Goal: Browse casually

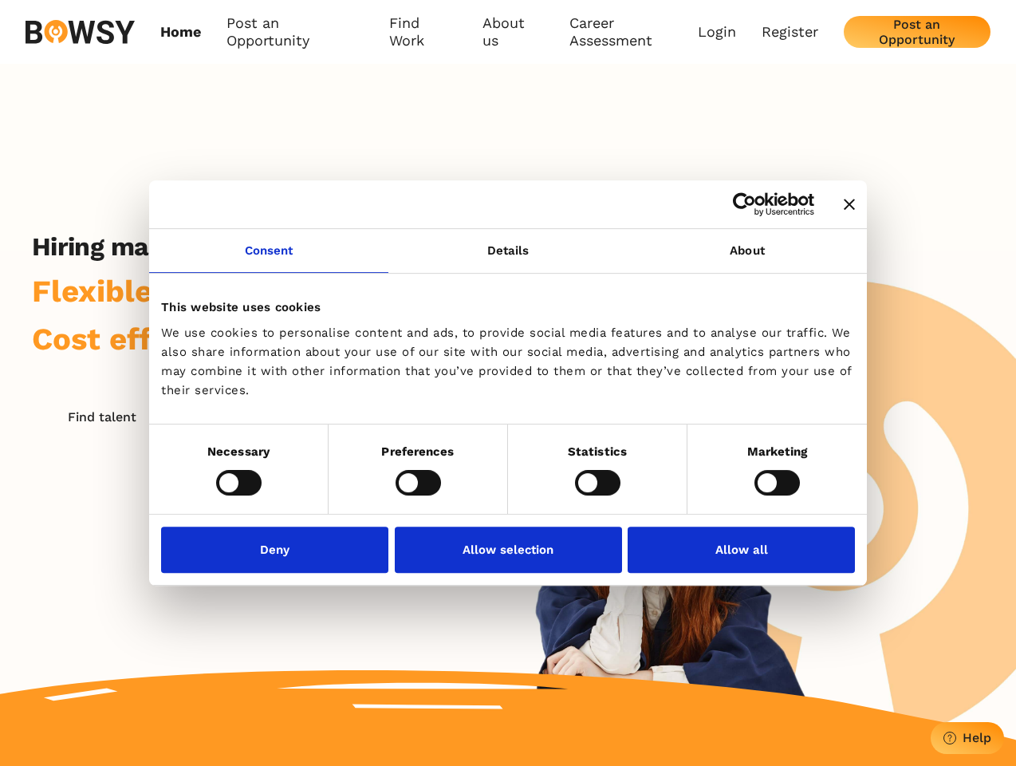
click at [844, 205] on icon "Close banner" at bounding box center [849, 204] width 11 height 11
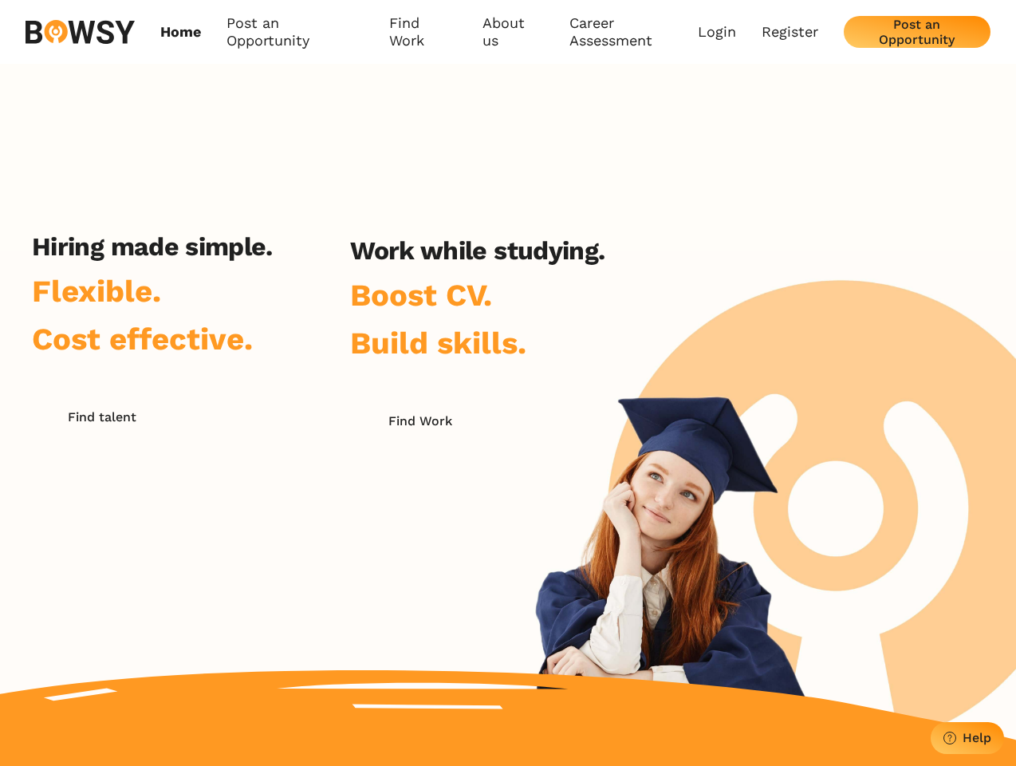
click at [269, 260] on link "Consent" at bounding box center [268, 251] width 239 height 44
click at [508, 260] on h2 "Work while studying." at bounding box center [477, 250] width 254 height 30
click at [747, 260] on div "Hiring made simple. Flexible. Cost effective. Find talent Work while studying. …" at bounding box center [508, 402] width 1016 height 676
click at [239, 482] on div "Hiring made simple. Flexible. Cost effective. Find talent Work while studying. …" at bounding box center [318, 434] width 637 height 406
click at [418, 482] on div "Hiring made simple. Flexible. Cost effective. Find talent Work while studying. …" at bounding box center [318, 434] width 637 height 406
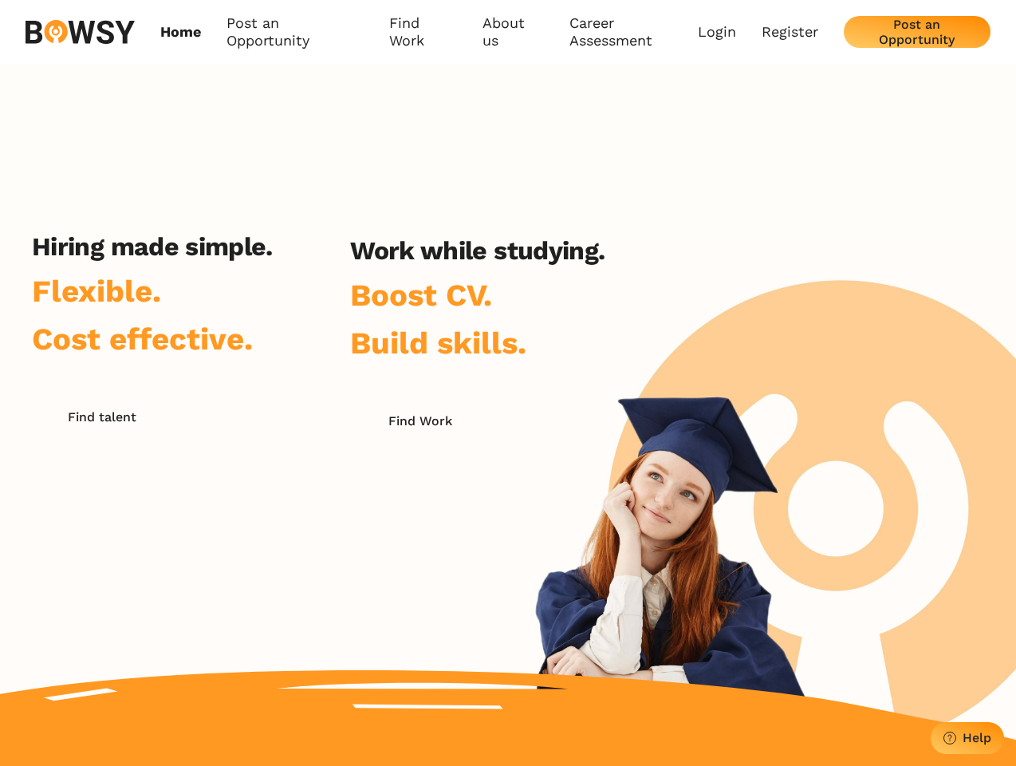
click at [598, 482] on div "Hiring made simple. Flexible. Cost effective. Find talent Work while studying. …" at bounding box center [318, 434] width 637 height 406
click at [777, 482] on div "Hiring made simple. Flexible. Cost effective. Find talent Work while studying. …" at bounding box center [508, 402] width 1016 height 676
click at [279, 549] on div "Hiring made simple. Flexible. Cost effective. Find talent Work while studying. …" at bounding box center [318, 434] width 637 height 406
click at [508, 549] on div "Hiring made simple. Flexible. Cost effective. Find talent Work while studying. …" at bounding box center [318, 434] width 637 height 406
